Goal: Complete application form

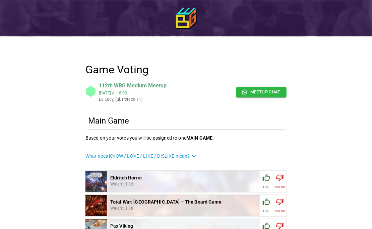
scroll to position [67, 0]
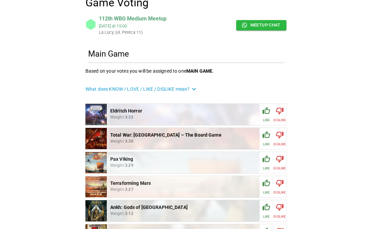
click at [277, 109] on icon "button" at bounding box center [280, 111] width 8 height 8
click at [149, 135] on img at bounding box center [186, 139] width 158 height 116
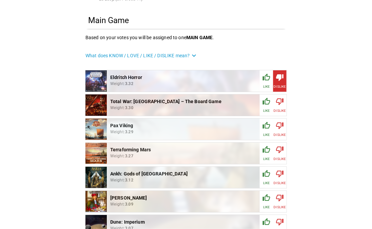
click at [265, 149] on icon "button" at bounding box center [266, 149] width 7 height 7
click at [266, 170] on button "Like" at bounding box center [266, 177] width 13 height 21
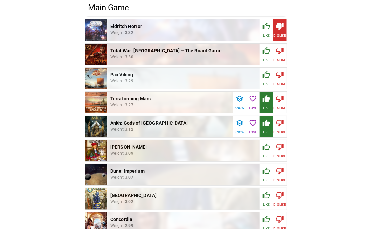
scroll to position [168, 0]
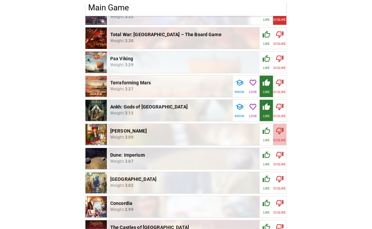
click at [280, 135] on icon "button" at bounding box center [280, 131] width 8 height 8
click at [281, 156] on icon "button" at bounding box center [280, 155] width 8 height 8
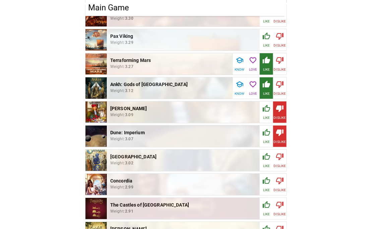
scroll to position [201, 0]
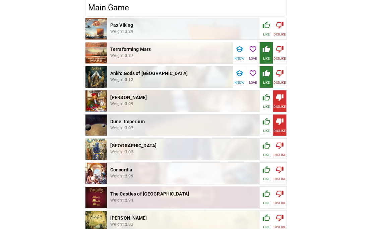
click at [281, 145] on icon "button" at bounding box center [279, 146] width 7 height 7
click at [264, 173] on icon "button" at bounding box center [267, 170] width 8 height 8
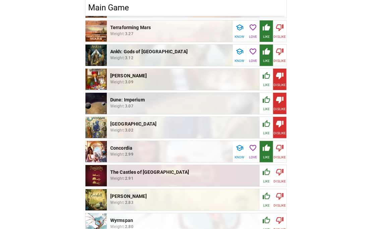
scroll to position [235, 0]
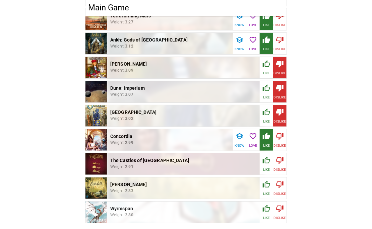
click at [267, 160] on icon "button" at bounding box center [267, 161] width 8 height 8
click at [268, 173] on button "Like" at bounding box center [266, 164] width 13 height 21
click at [265, 166] on div "button" at bounding box center [267, 162] width 8 height 11
click at [263, 186] on icon "button" at bounding box center [267, 185] width 8 height 8
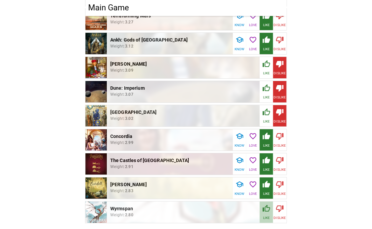
click at [265, 202] on button "Like" at bounding box center [266, 212] width 13 height 21
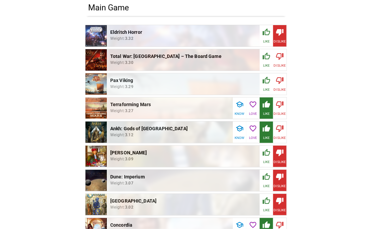
scroll to position [134, 0]
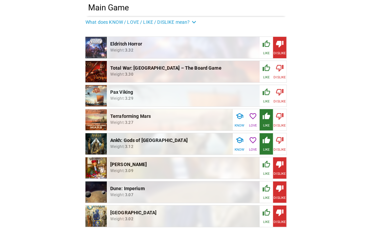
click at [280, 93] on icon "button" at bounding box center [280, 92] width 8 height 8
click at [267, 45] on icon "button" at bounding box center [267, 44] width 8 height 8
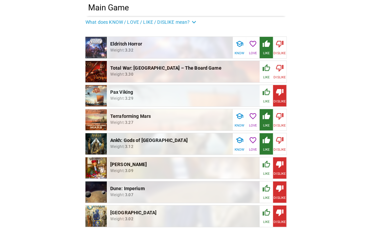
click at [279, 73] on div "button" at bounding box center [280, 69] width 8 height 11
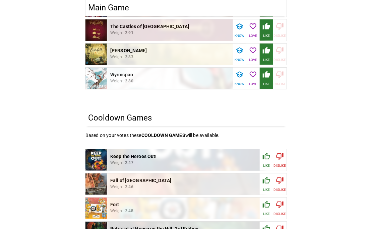
scroll to position [436, 0]
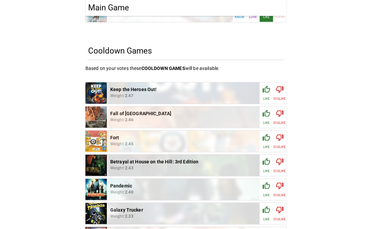
click at [266, 91] on icon "button" at bounding box center [267, 90] width 8 height 8
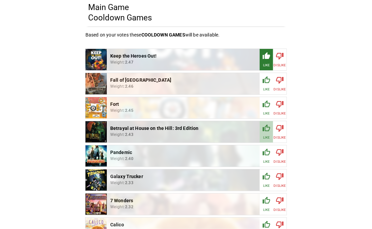
click at [268, 128] on icon "button" at bounding box center [267, 128] width 8 height 8
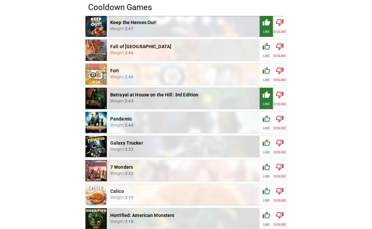
click at [268, 123] on div "button" at bounding box center [267, 120] width 8 height 11
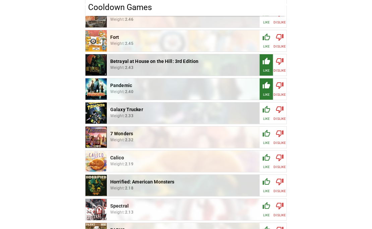
scroll to position [570, 0]
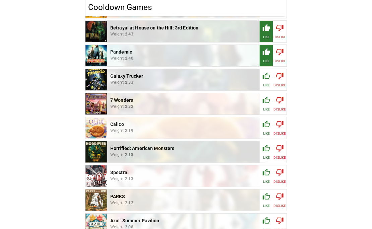
click at [266, 148] on icon "button" at bounding box center [267, 149] width 8 height 8
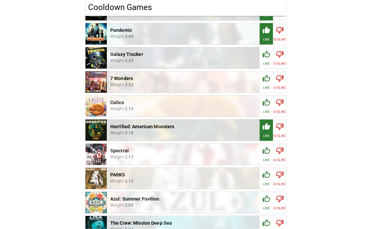
scroll to position [604, 0]
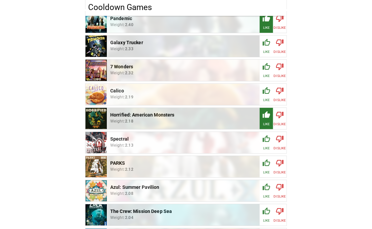
click at [266, 141] on icon "button" at bounding box center [267, 139] width 8 height 8
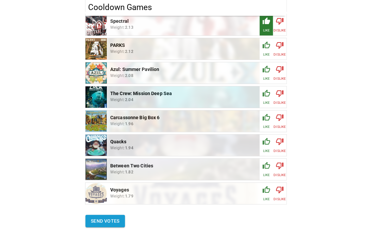
scroll to position [738, 0]
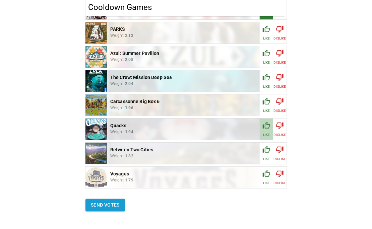
click at [264, 124] on icon "button" at bounding box center [267, 126] width 8 height 8
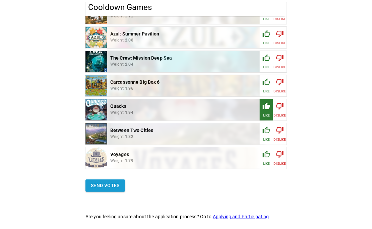
scroll to position [767, 0]
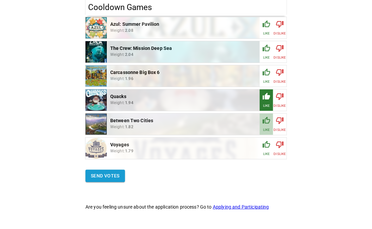
click at [266, 122] on icon "button" at bounding box center [267, 121] width 8 height 8
click at [115, 175] on button "Send votes" at bounding box center [106, 176] width 40 height 12
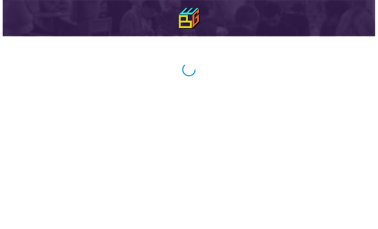
scroll to position [0, 0]
